Goal: Information Seeking & Learning: Learn about a topic

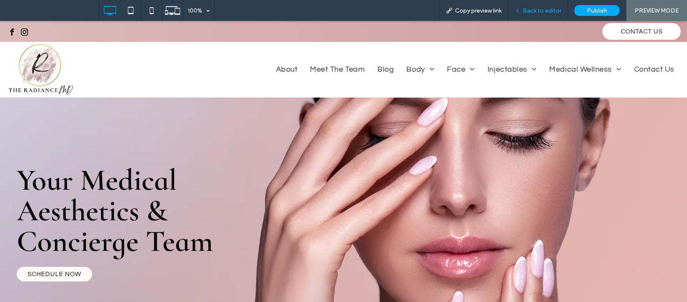
click at [523, 9] on div "Back to editor" at bounding box center [537, 10] width 59 height 7
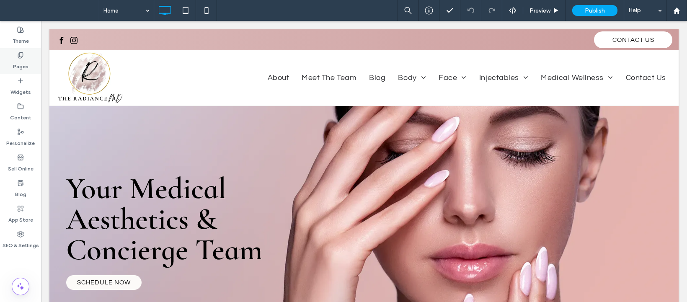
click at [26, 66] on label "Pages" at bounding box center [20, 65] width 15 height 12
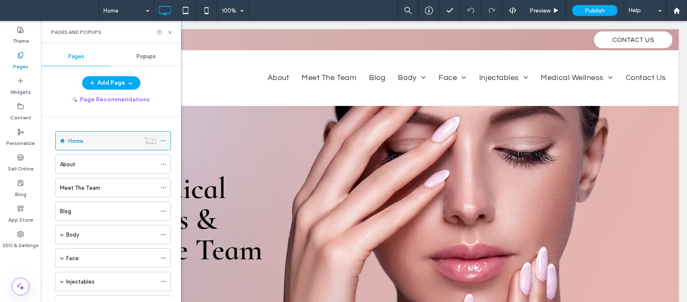
click at [162, 139] on icon at bounding box center [163, 141] width 6 height 6
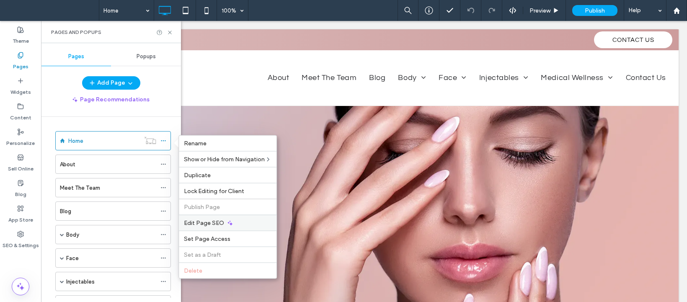
click at [231, 222] on icon at bounding box center [230, 222] width 7 height 7
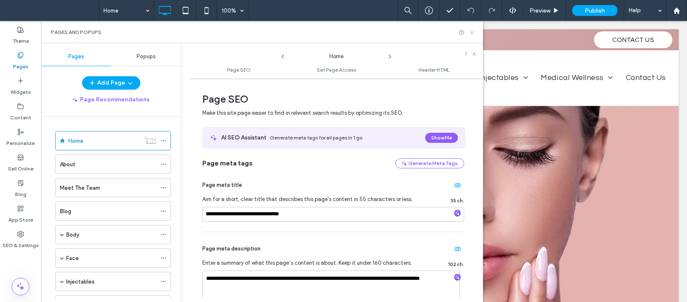
click at [471, 30] on icon at bounding box center [472, 32] width 6 height 6
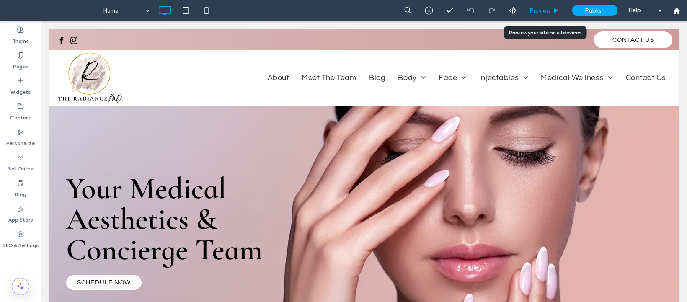
click at [536, 8] on span "Preview" at bounding box center [539, 10] width 21 height 7
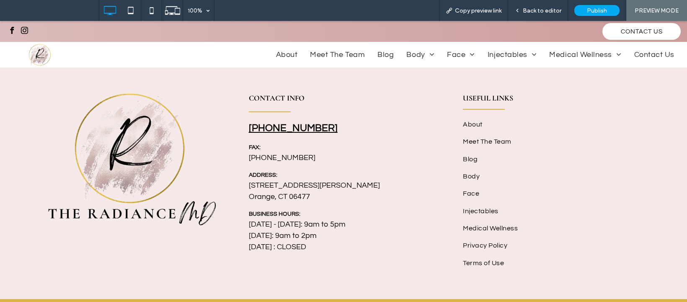
scroll to position [1604, 0]
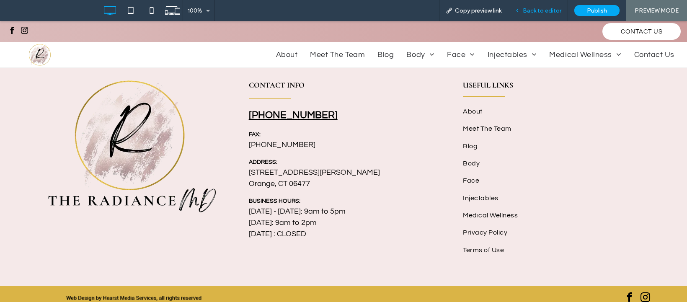
click at [528, 8] on span "Back to editor" at bounding box center [542, 10] width 39 height 7
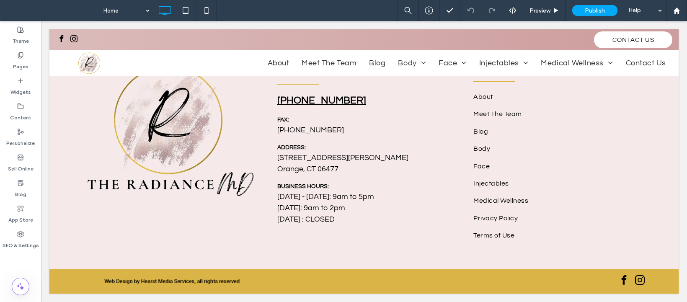
scroll to position [1573, 0]
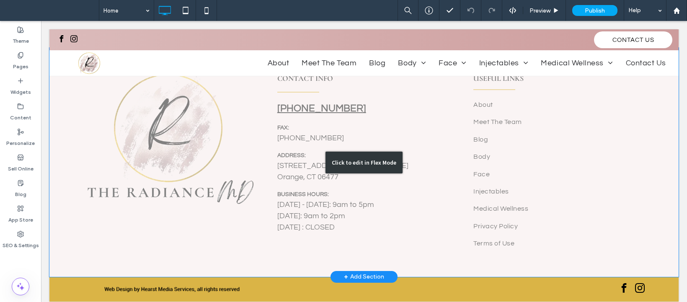
click at [500, 160] on div "Click to edit in Flex Mode" at bounding box center [363, 162] width 629 height 229
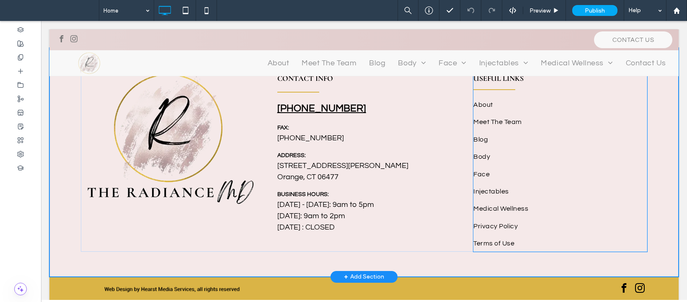
scroll to position [1470, 0]
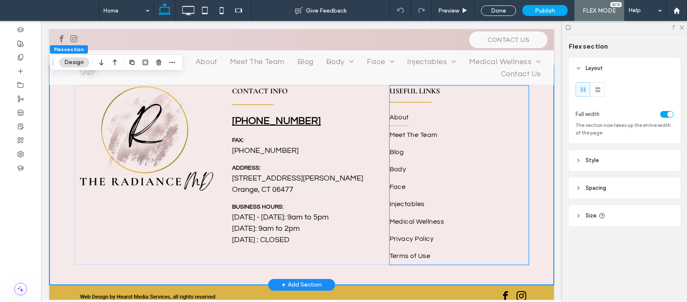
click at [410, 113] on link "About" at bounding box center [458, 116] width 139 height 17
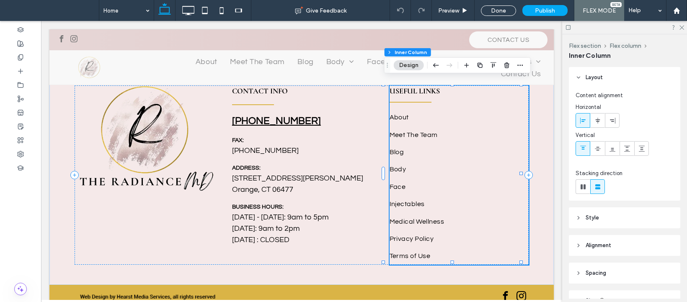
click at [401, 63] on button "Design" at bounding box center [409, 65] width 30 height 10
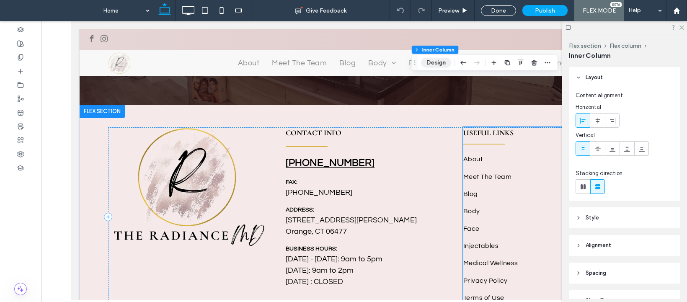
scroll to position [1515, 0]
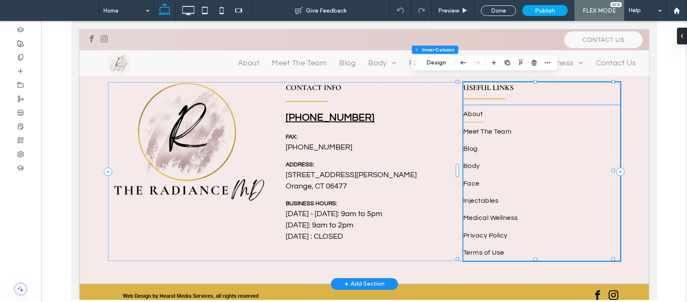
click at [473, 107] on span "About" at bounding box center [472, 113] width 19 height 17
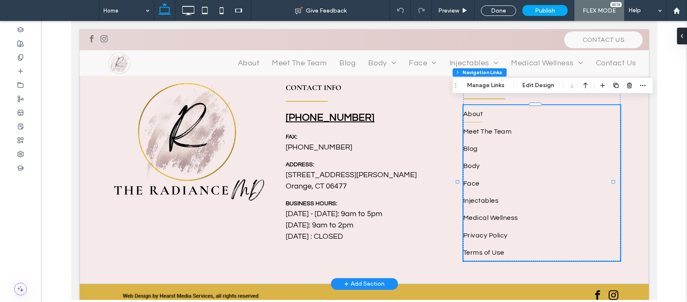
type input "***"
type input "****"
click at [468, 86] on button "Manage Links" at bounding box center [485, 85] width 48 height 10
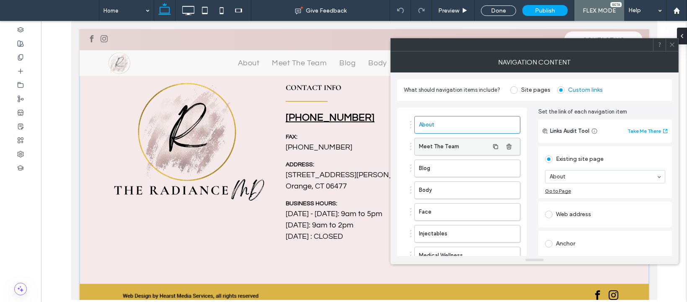
click at [472, 145] on label "Meet The Team" at bounding box center [454, 146] width 70 height 17
click at [463, 162] on label "Blog" at bounding box center [454, 168] width 70 height 17
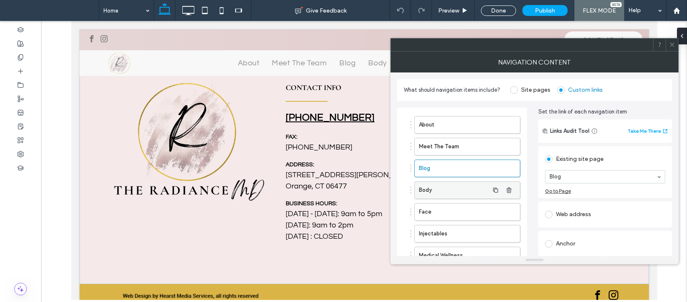
click at [457, 185] on label "Body" at bounding box center [454, 190] width 70 height 17
click at [454, 217] on label "Face" at bounding box center [454, 211] width 70 height 17
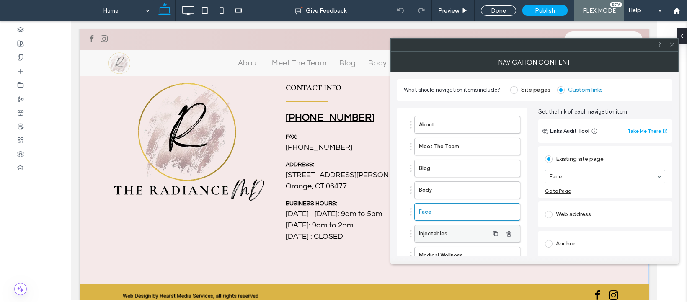
click at [454, 231] on label "Injectables" at bounding box center [454, 233] width 70 height 17
click at [674, 45] on icon at bounding box center [672, 44] width 6 height 6
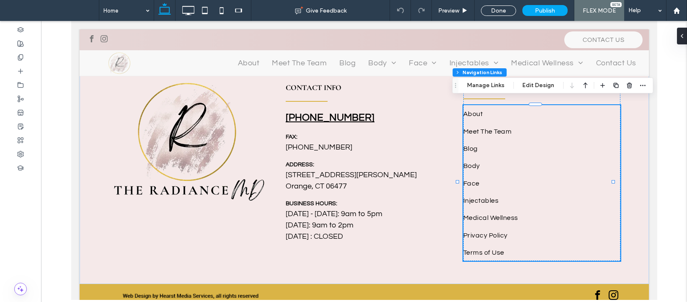
click at [674, 45] on div at bounding box center [364, 160] width 646 height 279
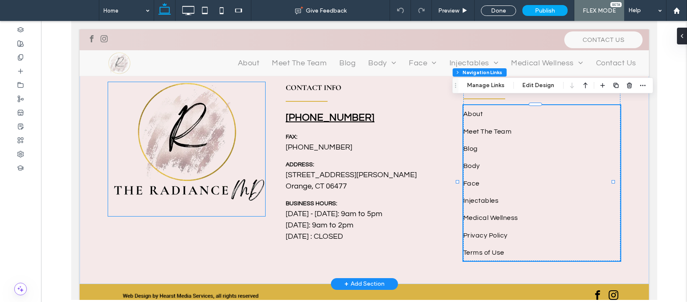
click at [184, 149] on img at bounding box center [186, 149] width 157 height 134
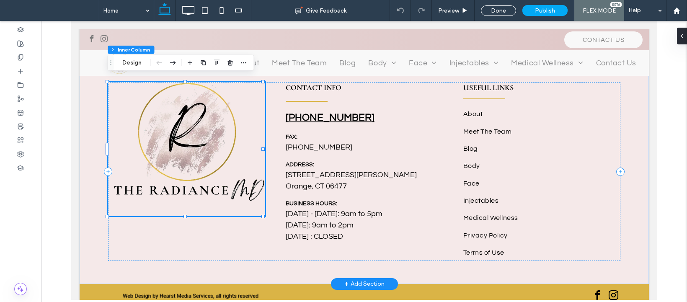
click at [198, 133] on img at bounding box center [186, 149] width 157 height 134
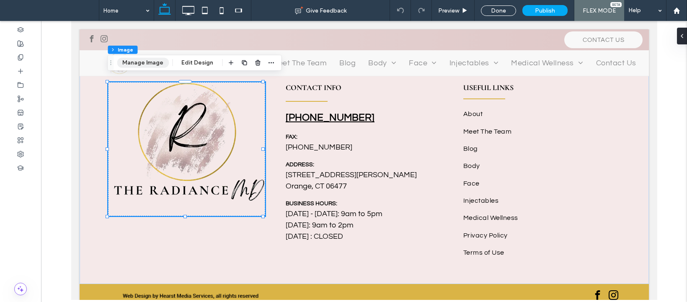
click at [155, 61] on button "Manage Image" at bounding box center [143, 63] width 52 height 10
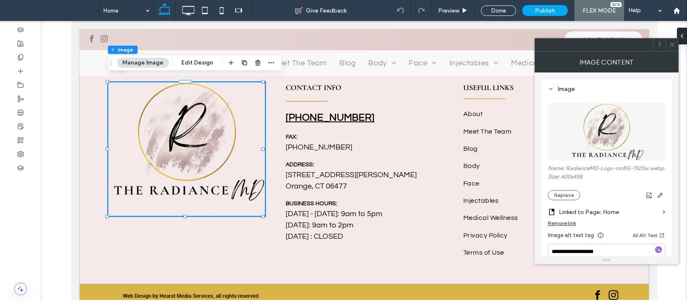
click at [670, 48] on span at bounding box center [672, 45] width 6 height 13
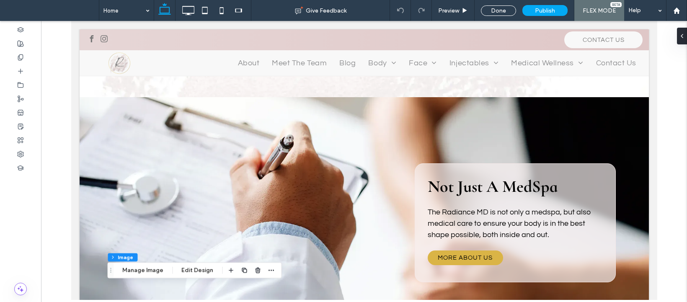
scroll to position [824, 0]
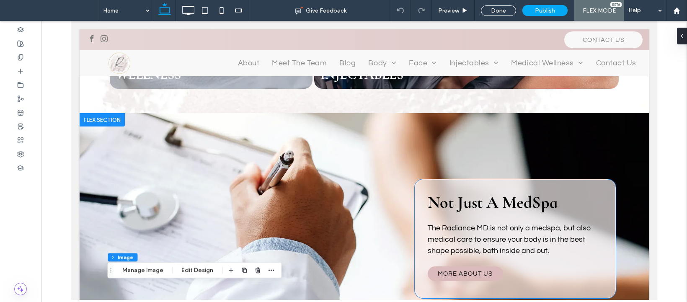
click at [464, 270] on span "MORE ABOUT US" at bounding box center [464, 273] width 55 height 6
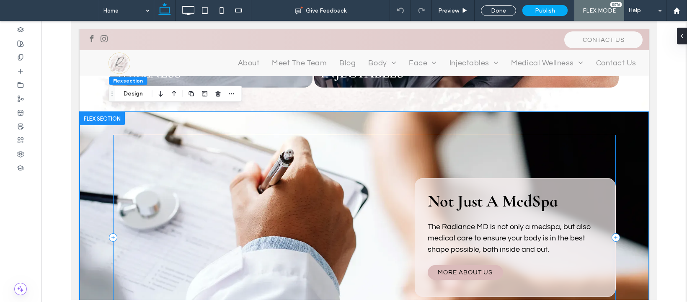
scroll to position [884, 0]
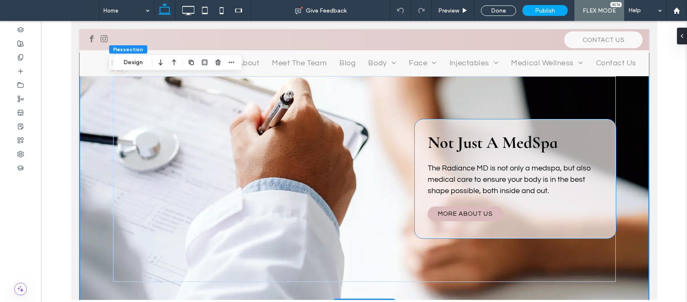
click at [464, 211] on span "MORE ABOUT US" at bounding box center [464, 214] width 55 height 6
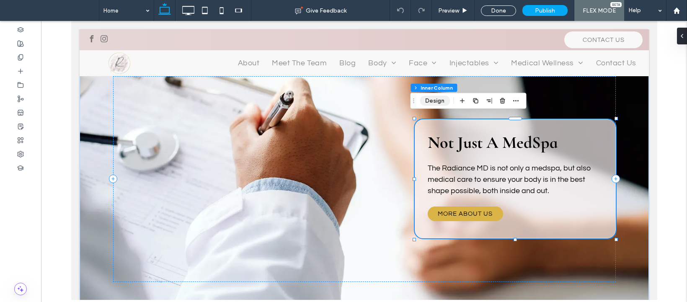
click at [433, 102] on button "Design" at bounding box center [435, 101] width 30 height 10
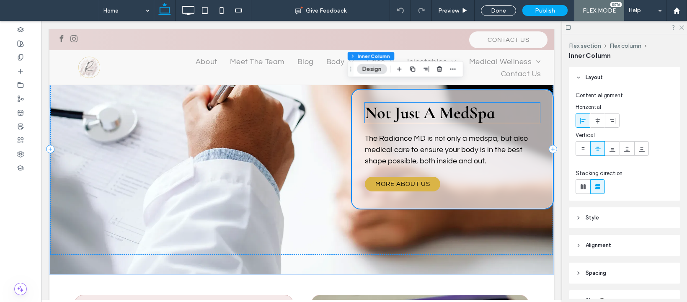
scroll to position [884, 0]
click at [371, 69] on button "Design" at bounding box center [372, 69] width 30 height 10
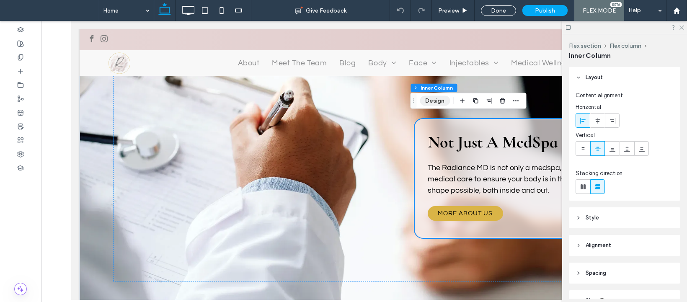
scroll to position [884, 0]
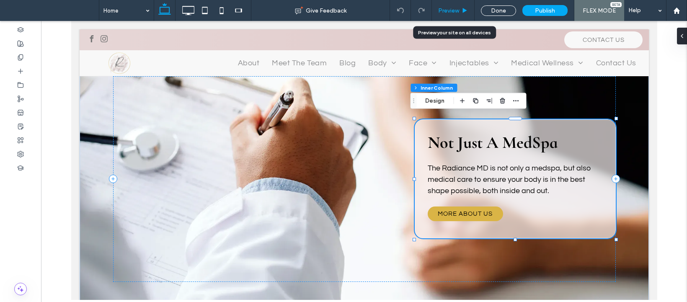
click at [446, 5] on div "Preview" at bounding box center [453, 10] width 43 height 21
click at [448, 7] on span "Preview" at bounding box center [448, 10] width 21 height 7
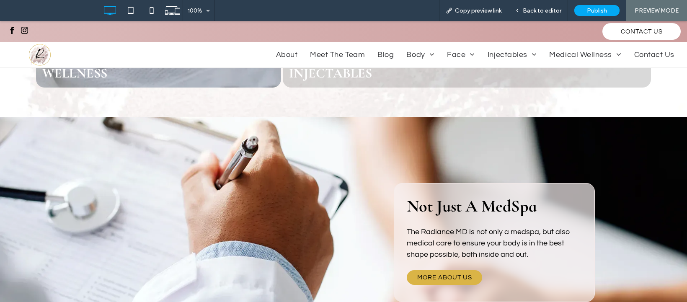
scroll to position [896, 0]
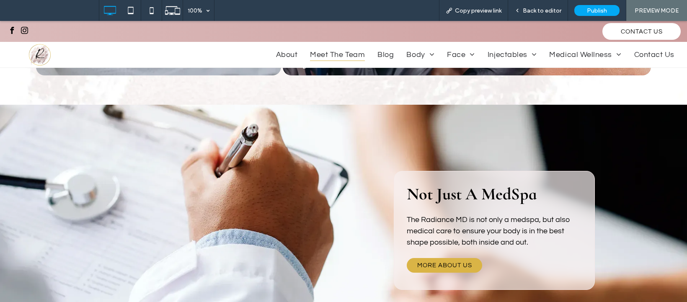
click at [332, 51] on span "Meet The Team" at bounding box center [337, 55] width 55 height 12
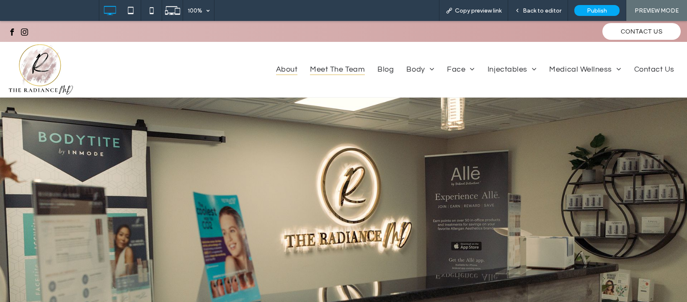
click at [322, 67] on span "Meet The Team" at bounding box center [337, 69] width 55 height 12
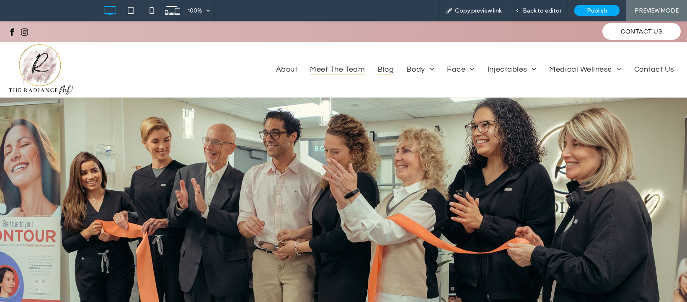
click at [381, 72] on span "Blog" at bounding box center [385, 69] width 16 height 12
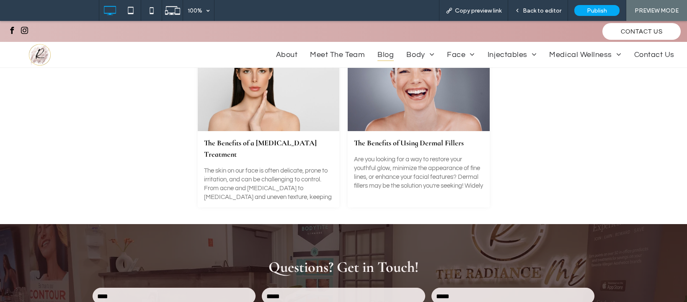
scroll to position [314, 0]
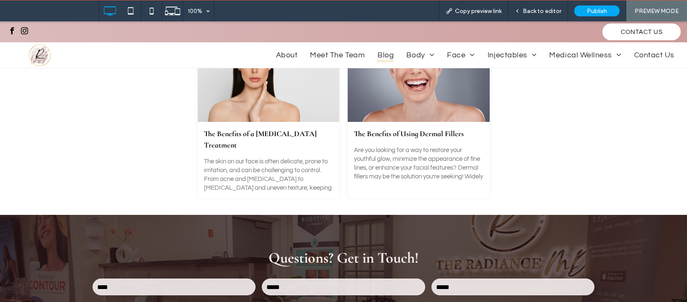
click at [405, 115] on div at bounding box center [418, 82] width 150 height 84
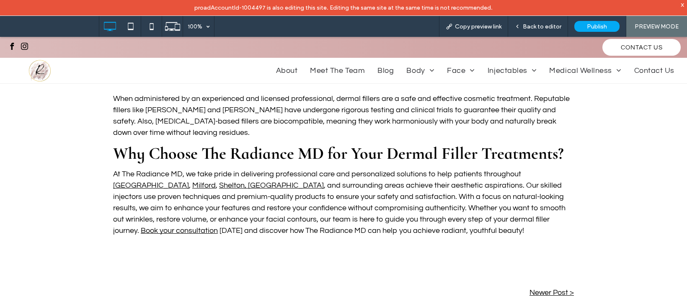
scroll to position [1037, 0]
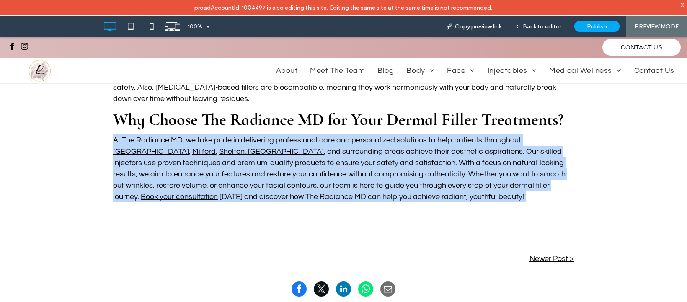
copy div "At The Radiance MD, we take pride in delivering professional care and personali…"
click at [539, 255] on link "Newer Post >" at bounding box center [458, 259] width 230 height 8
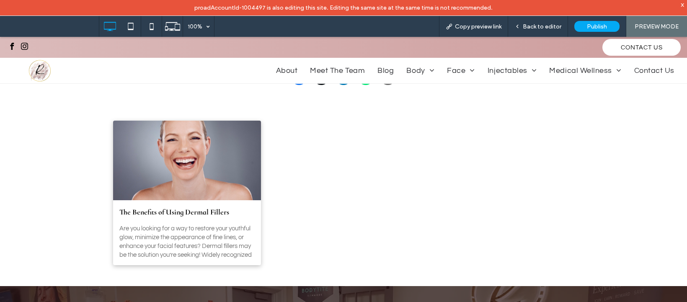
scroll to position [937, 0]
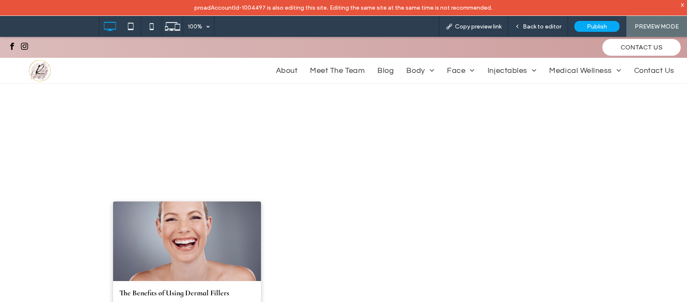
click at [200, 199] on div at bounding box center [186, 241] width 157 height 84
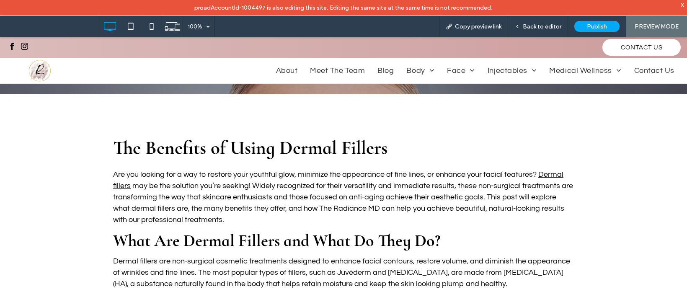
scroll to position [230, 0]
